Goal: Connect with others: Connect with other users

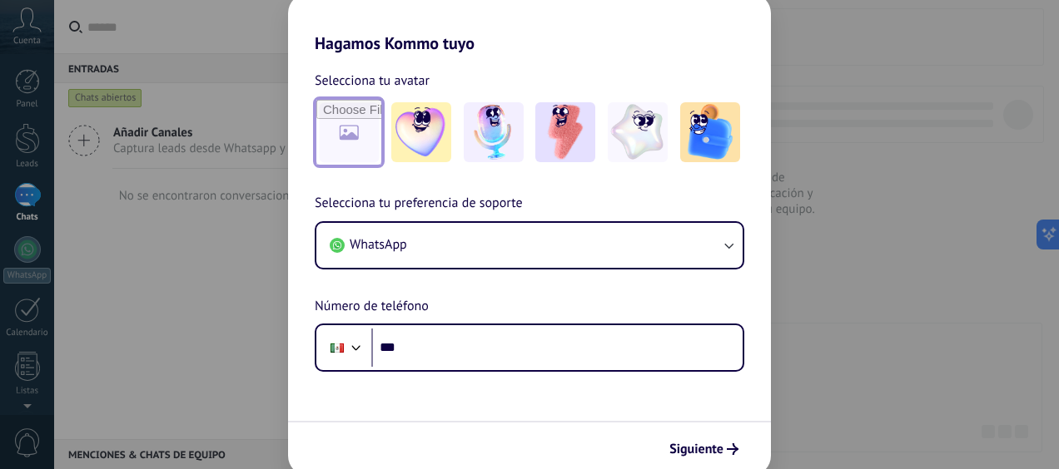
click at [354, 135] on input "file" at bounding box center [348, 132] width 65 height 65
type input "**********"
click at [351, 127] on input "file" at bounding box center [348, 132] width 65 height 65
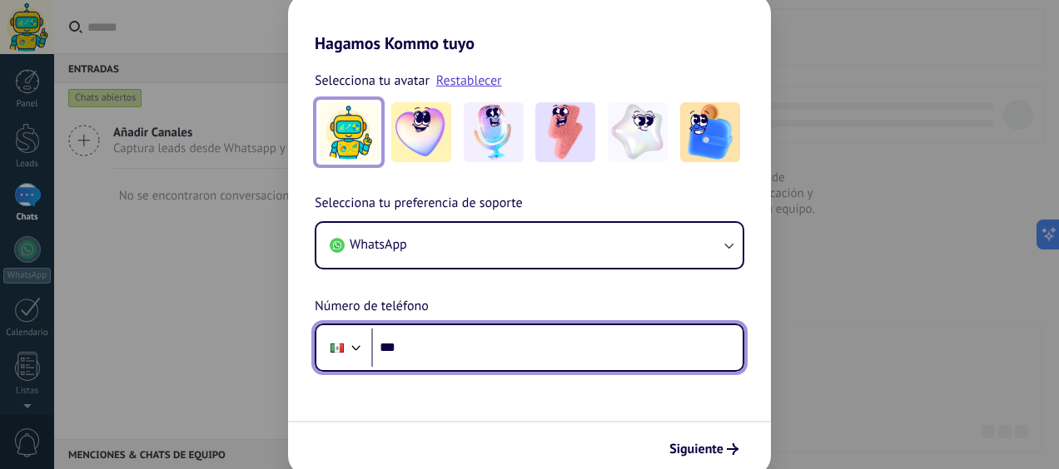
click at [428, 349] on input "***" at bounding box center [556, 348] width 371 height 38
type input "**********"
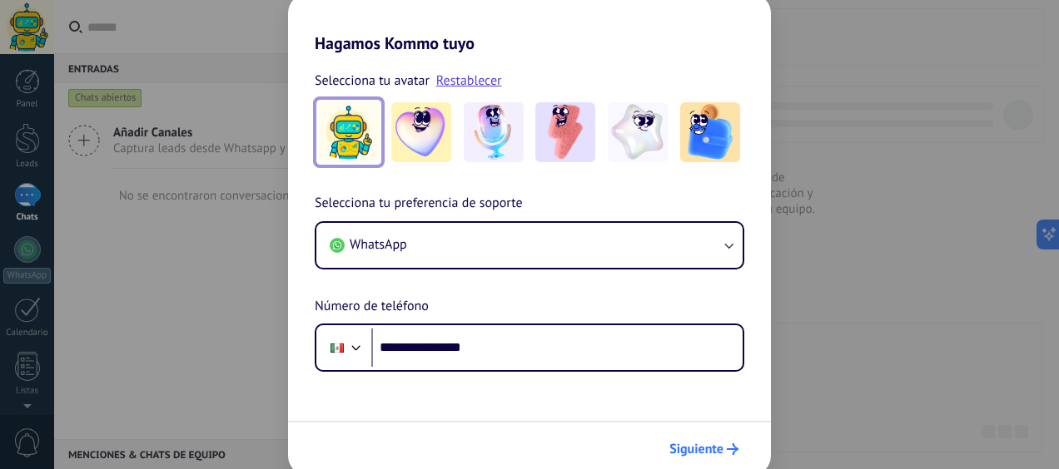
click at [727, 441] on button "Siguiente" at bounding box center [704, 449] width 84 height 28
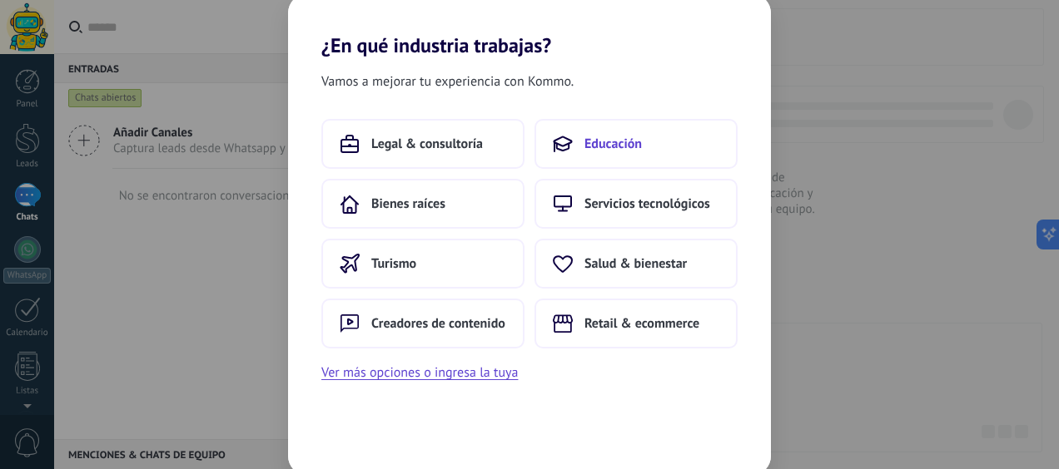
click at [575, 141] on button "Educación" at bounding box center [635, 144] width 203 height 50
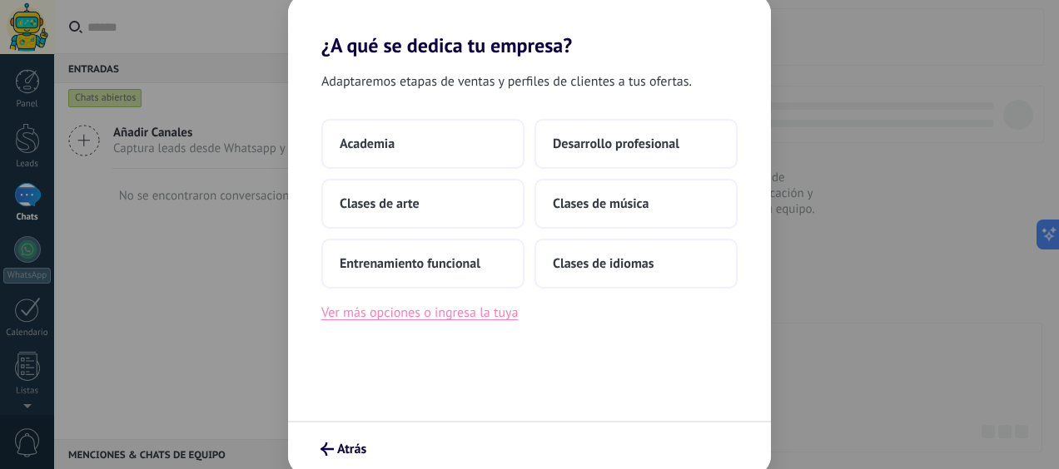
click at [476, 316] on button "Ver más opciones o ingresa la tuya" at bounding box center [419, 313] width 196 height 22
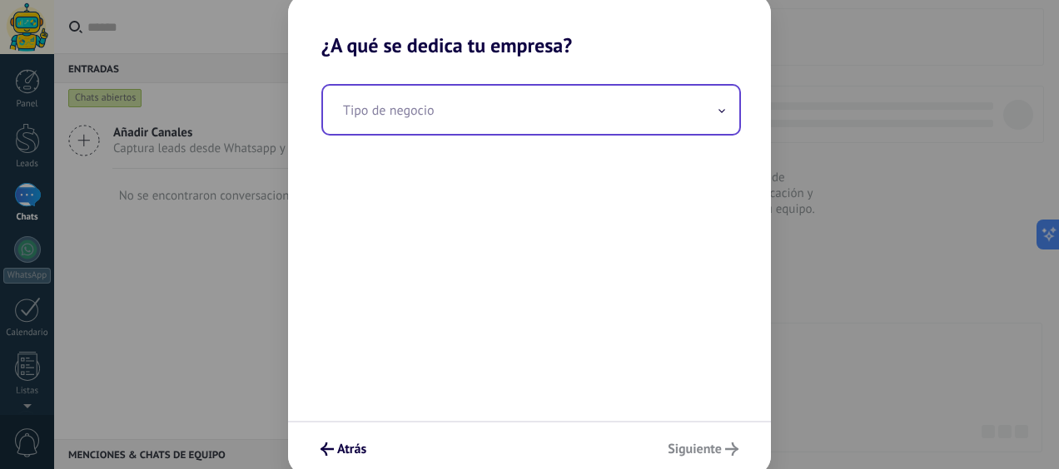
click at [538, 122] on input "text" at bounding box center [531, 110] width 416 height 48
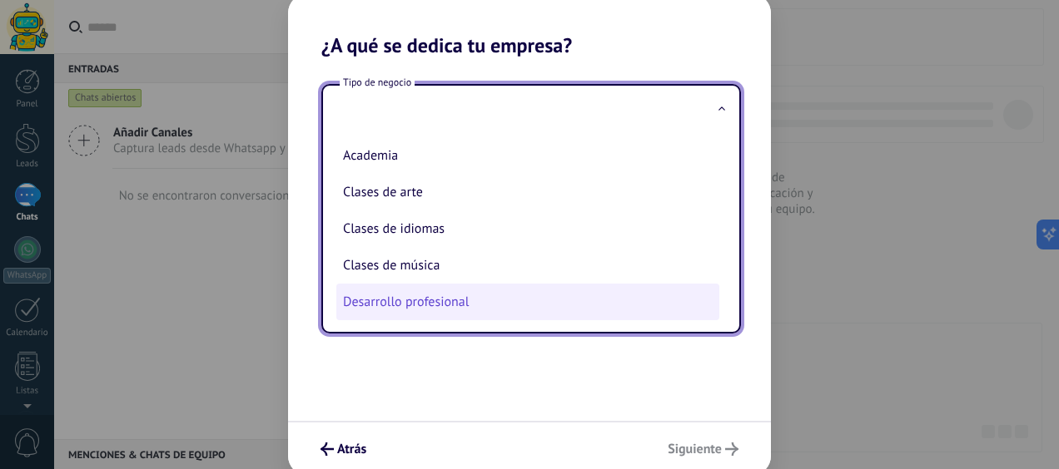
scroll to position [42, 0]
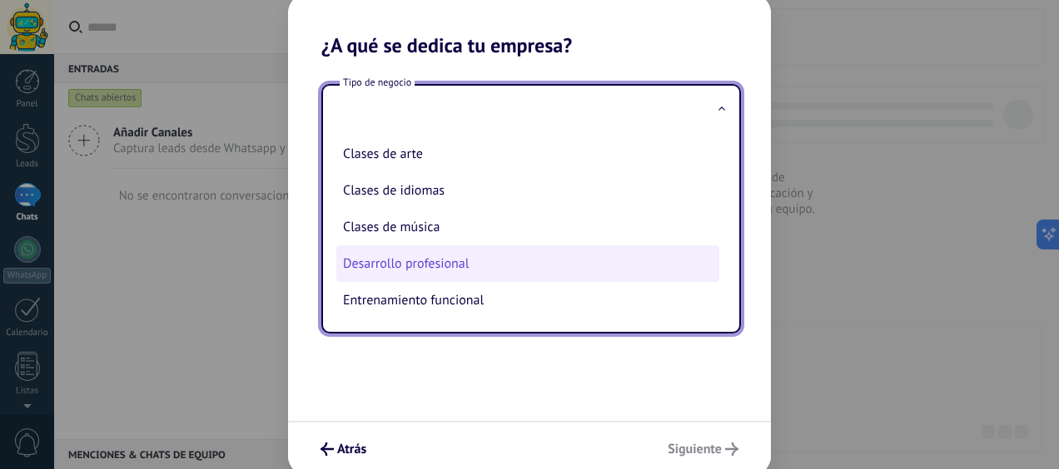
click at [435, 263] on li "Desarrollo profesional" at bounding box center [527, 264] width 383 height 37
type input "**********"
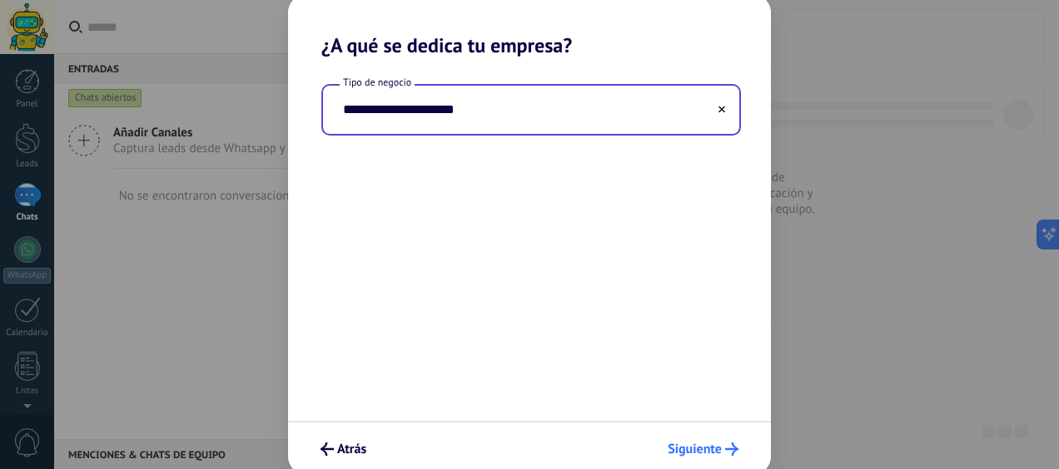
click at [706, 448] on span "Siguiente" at bounding box center [695, 450] width 54 height 12
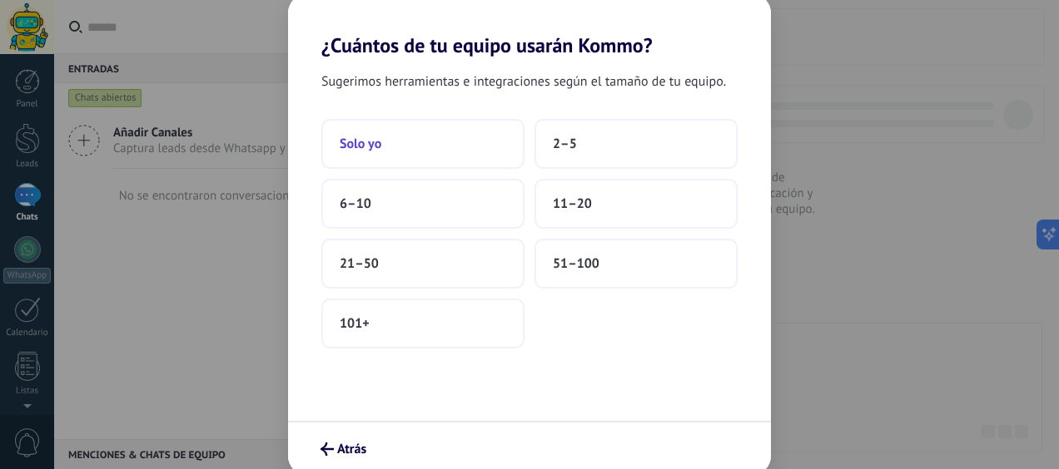
click at [348, 137] on span "Solo yo" at bounding box center [361, 144] width 42 height 17
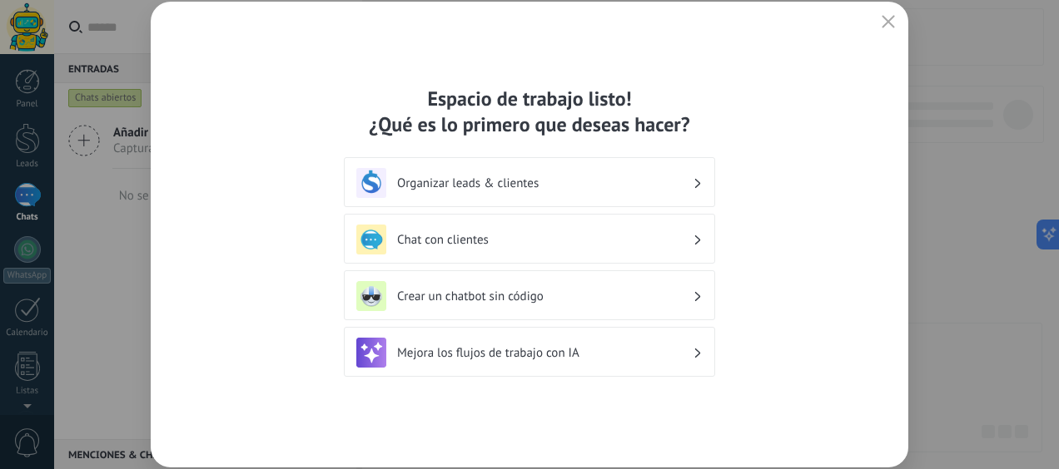
click at [454, 240] on h3 "Chat con clientes" at bounding box center [544, 240] width 295 height 16
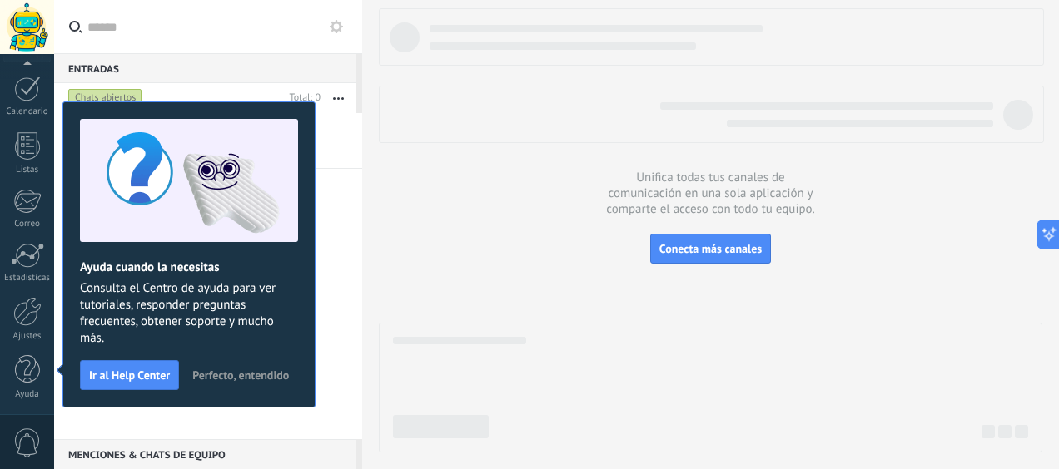
scroll to position [0, 0]
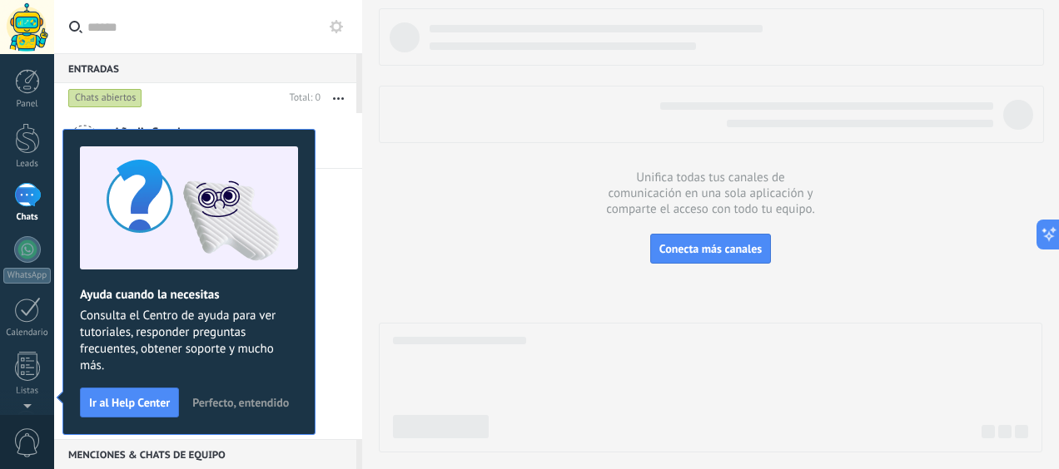
click at [216, 103] on div "Chats abiertos" at bounding box center [174, 98] width 218 height 30
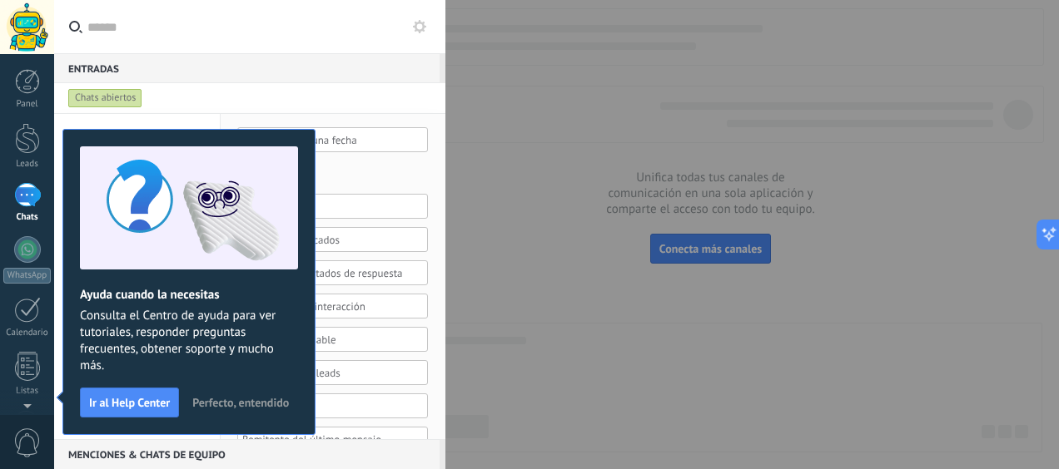
click at [223, 404] on span "Perfecto, entendido" at bounding box center [240, 403] width 97 height 12
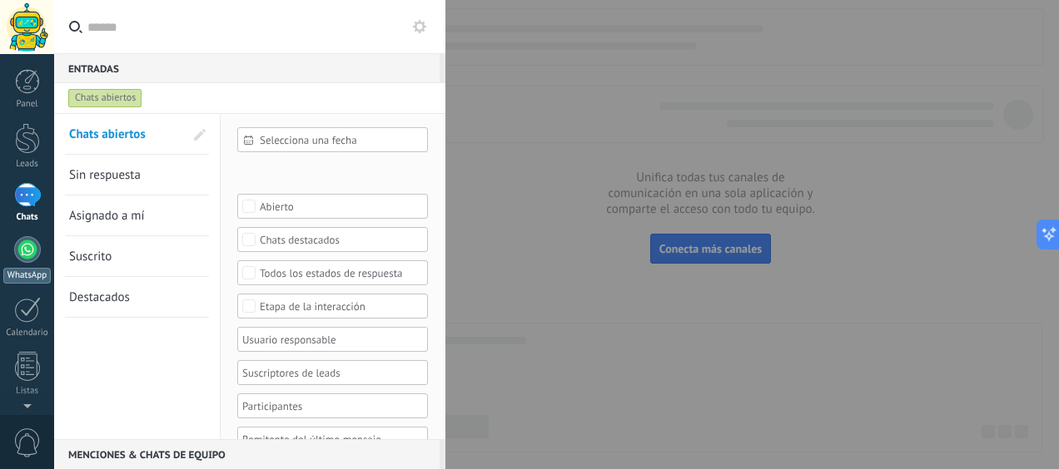
click at [33, 256] on div at bounding box center [27, 249] width 27 height 27
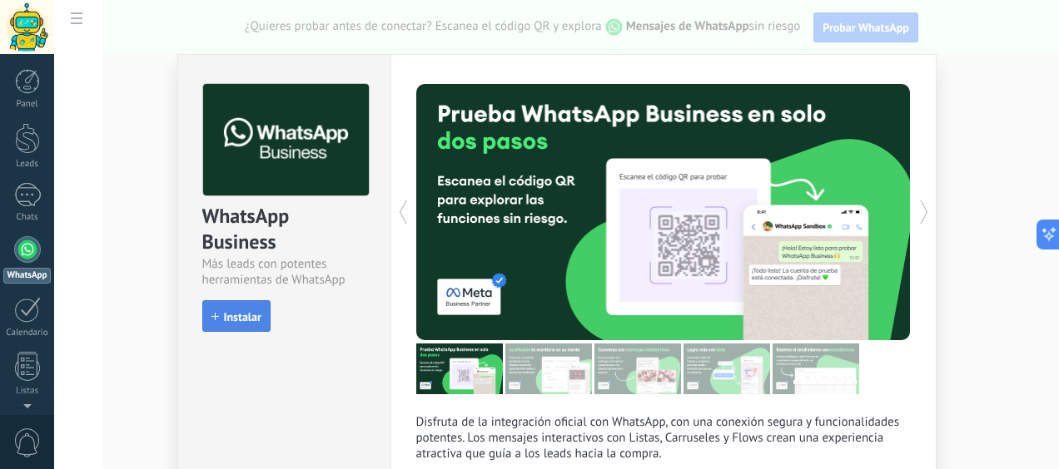
click at [240, 311] on span "Instalar" at bounding box center [242, 317] width 37 height 12
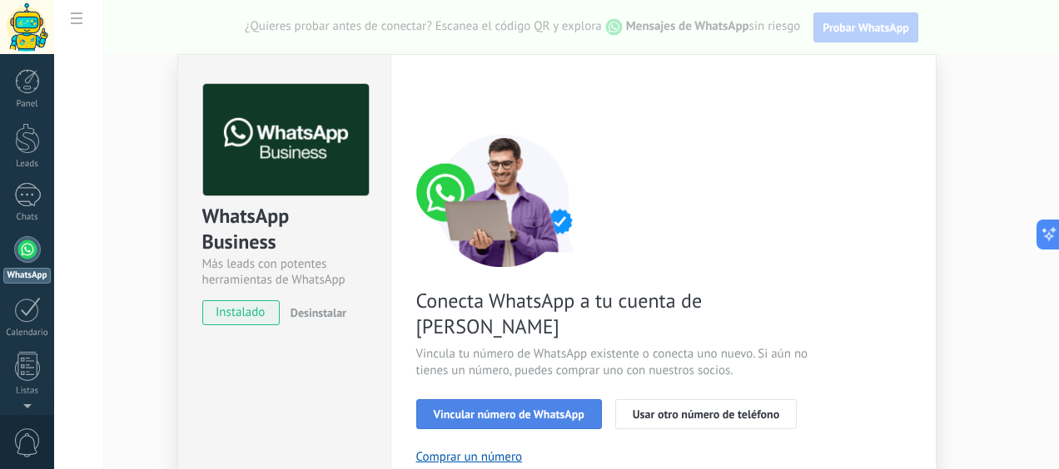
click at [507, 409] on span "Vincular número de WhatsApp" at bounding box center [509, 415] width 151 height 12
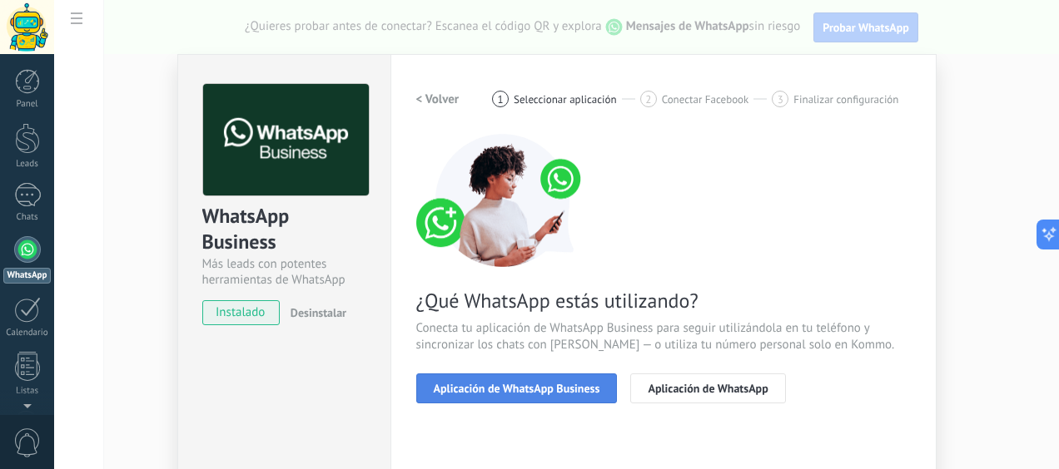
click at [501, 390] on span "Aplicación de WhatsApp Business" at bounding box center [517, 389] width 166 height 12
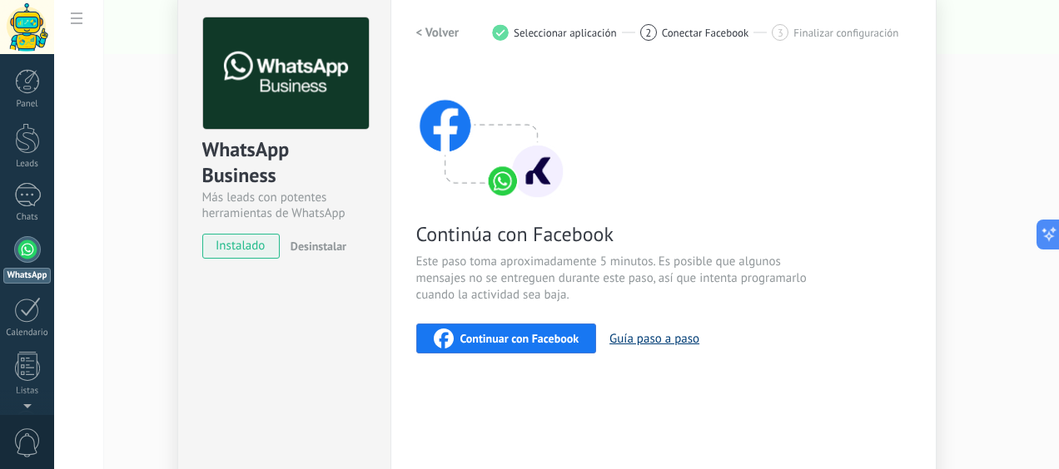
scroll to position [83, 0]
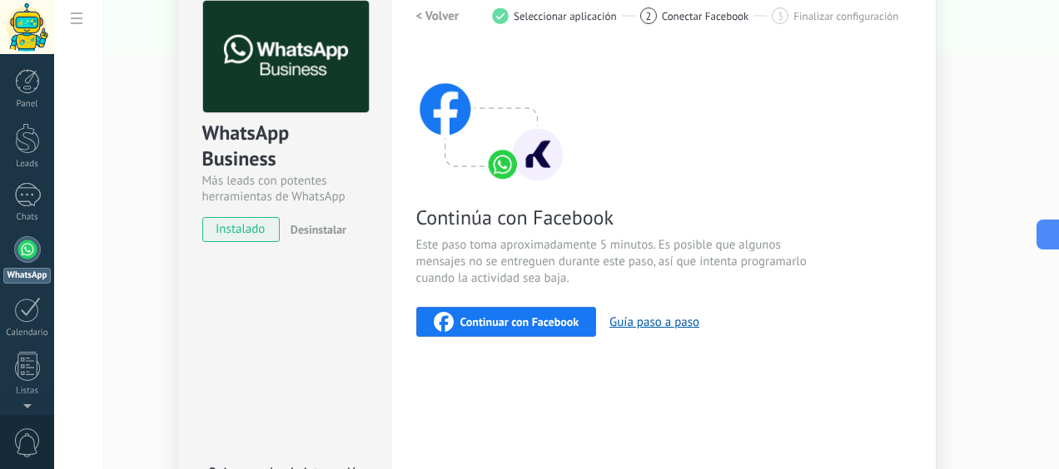
click at [555, 323] on span "Continuar con Facebook" at bounding box center [519, 322] width 119 height 12
